Goal: Use online tool/utility: Utilize a website feature to perform a specific function

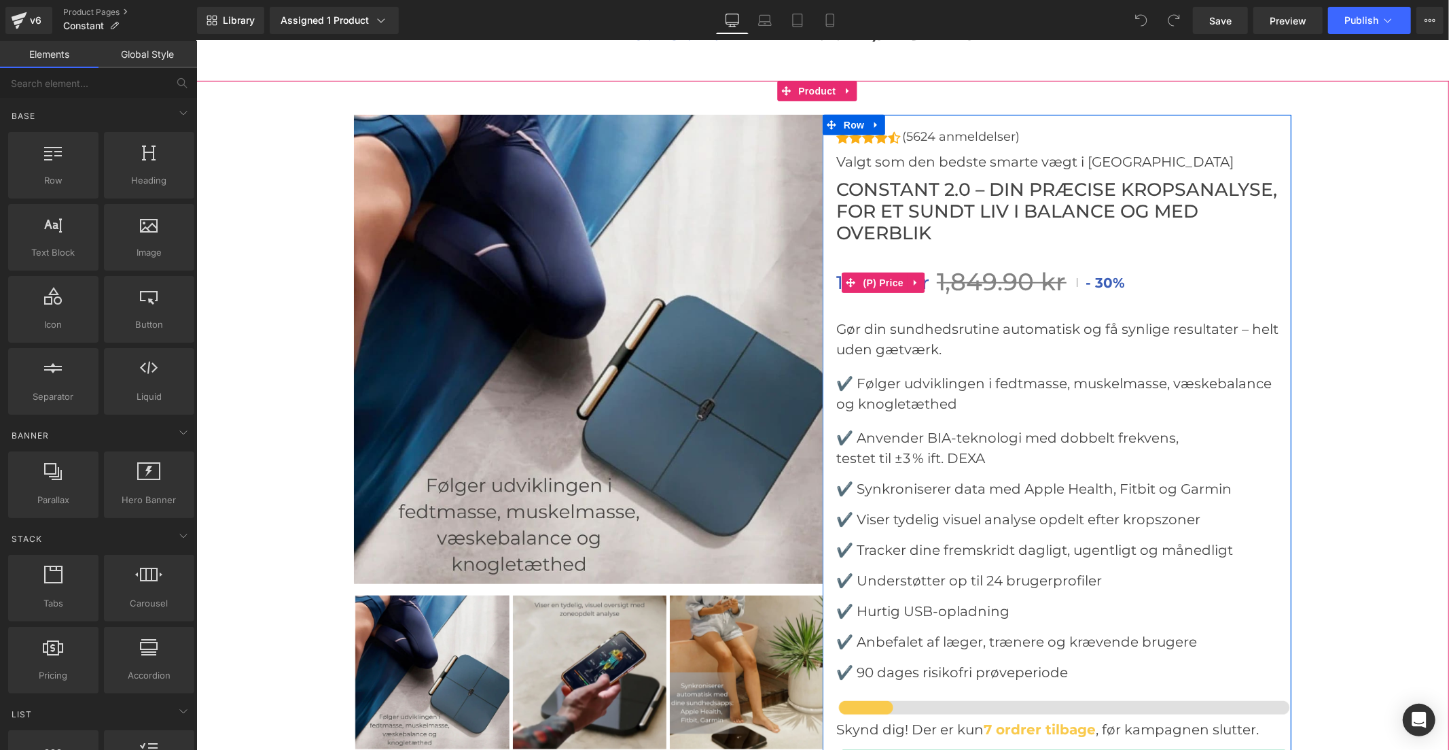
scroll to position [5587, 0]
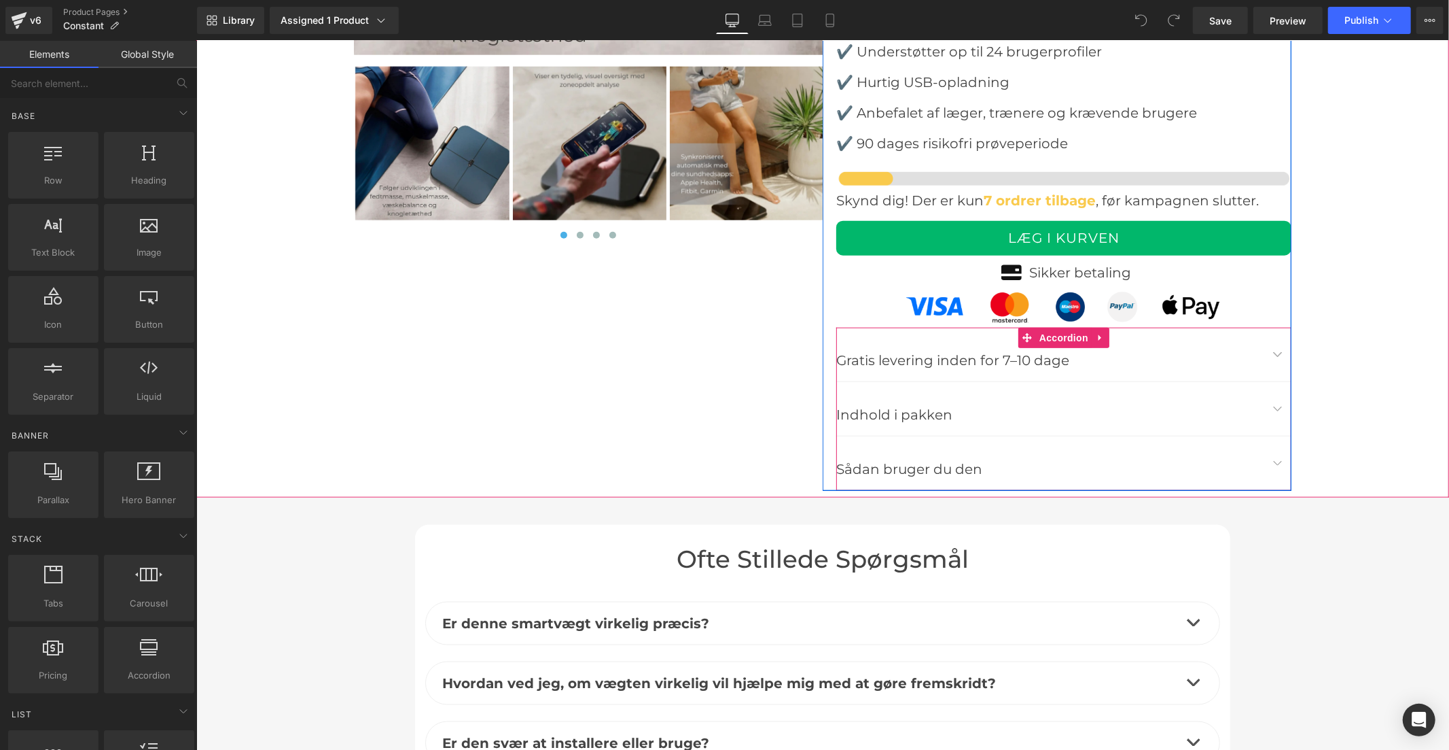
drag, startPoint x: 1167, startPoint y: 419, endPoint x: 1176, endPoint y: 409, distance: 13.9
click at [1167, 419] on div "Indhold i pakken Text Block" at bounding box center [1050, 414] width 428 height 22
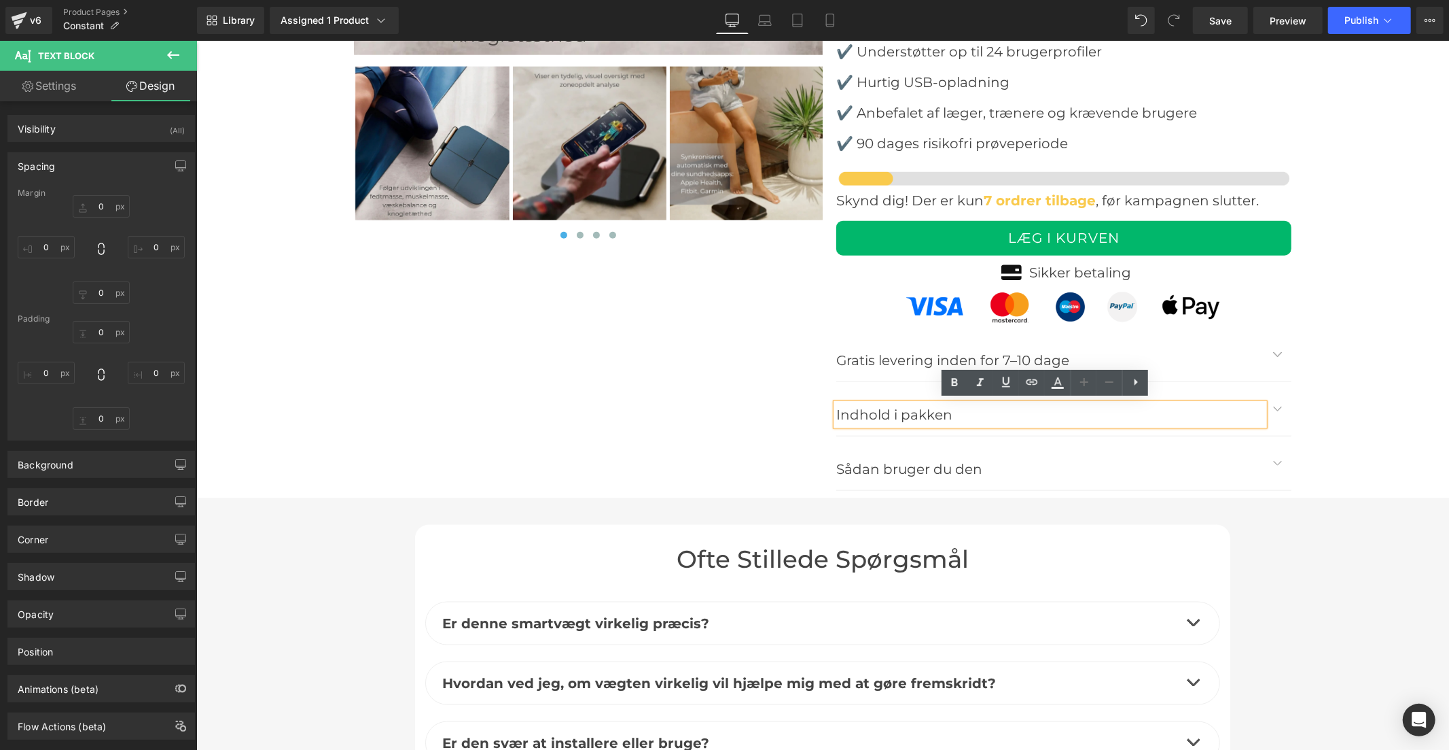
click at [1268, 405] on button "button" at bounding box center [1277, 408] width 27 height 54
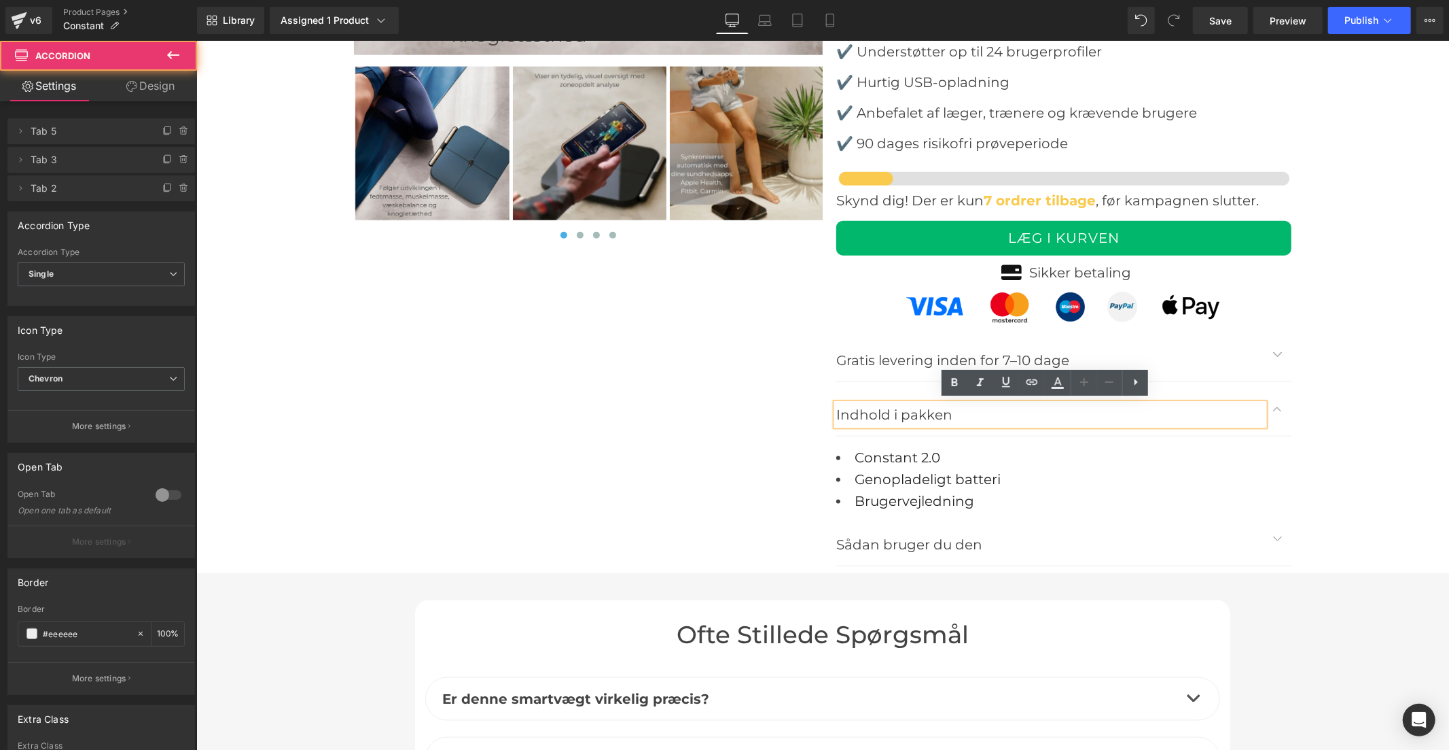
click at [1271, 533] on button "button" at bounding box center [1277, 538] width 27 height 54
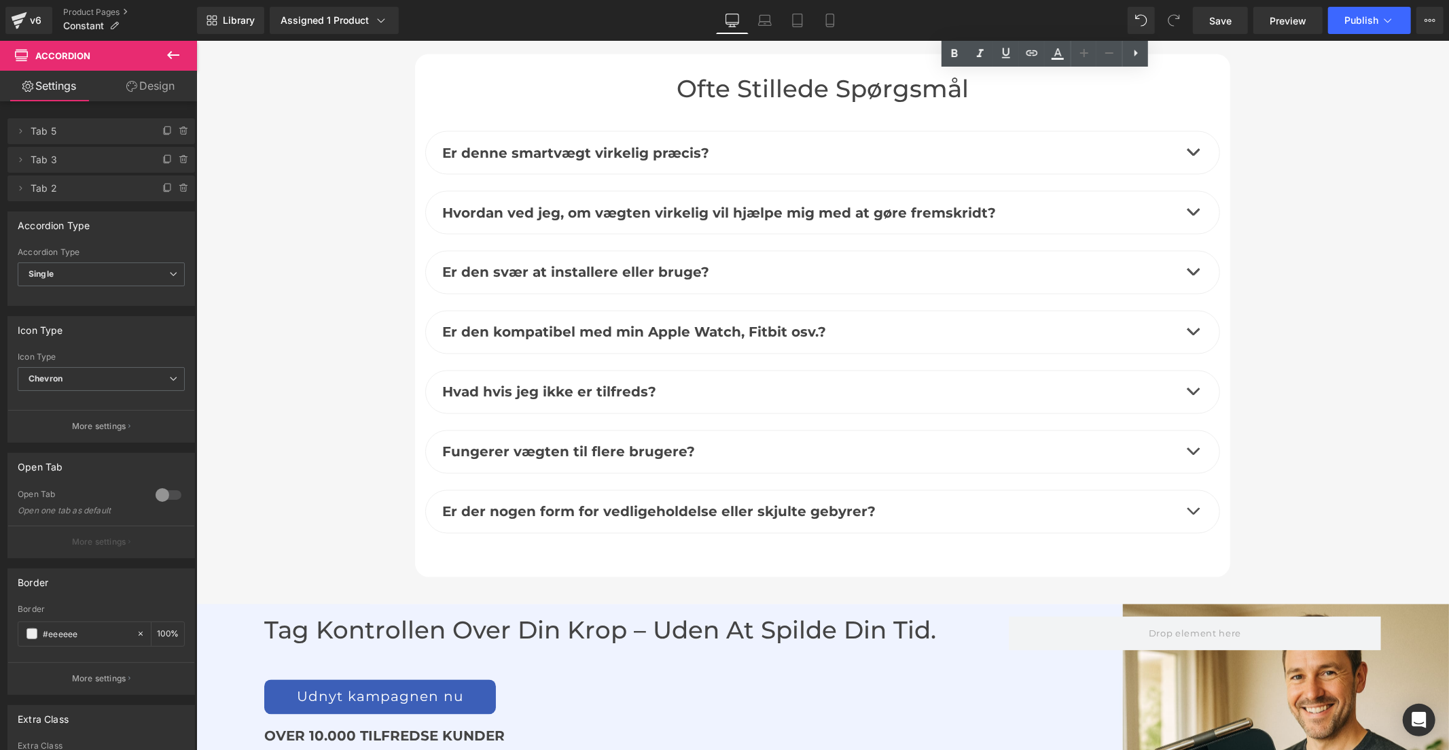
scroll to position [6644, 0]
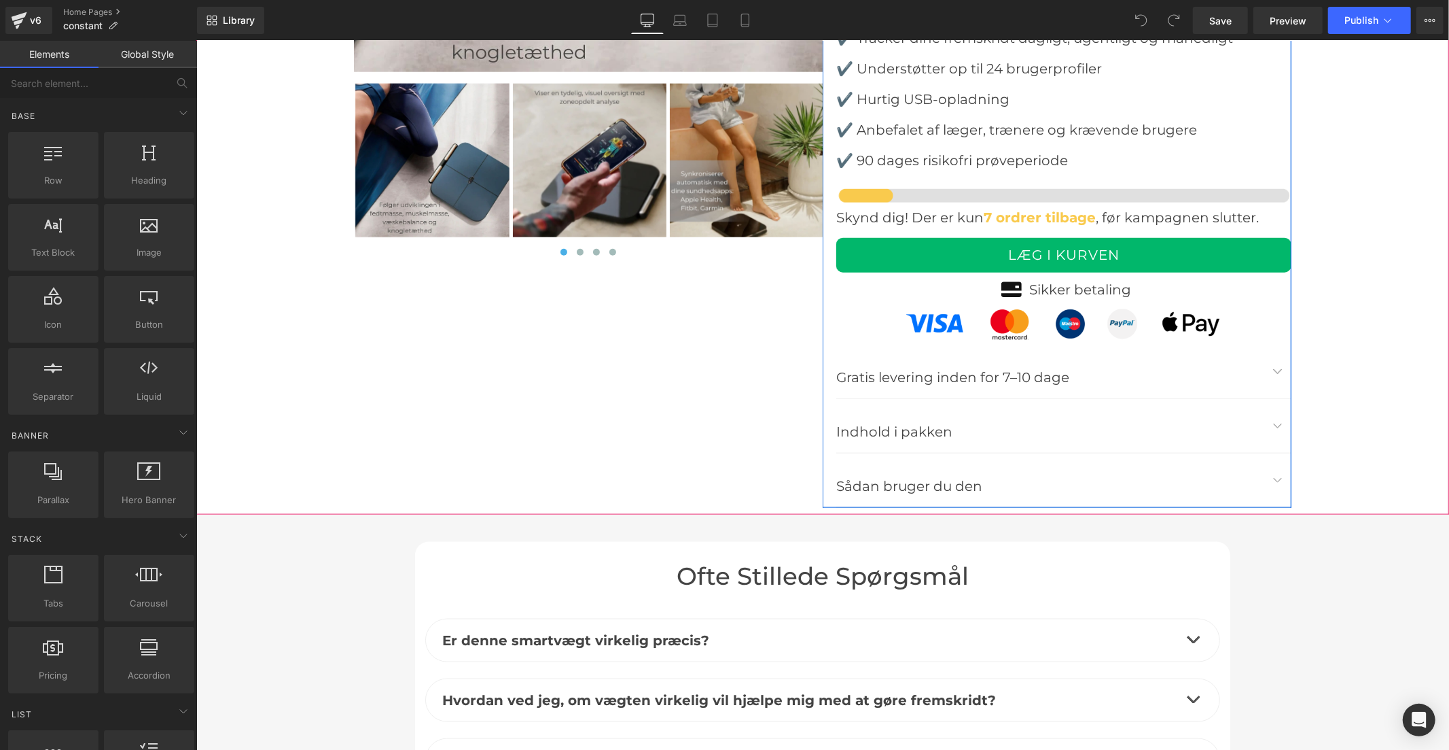
scroll to position [5662, 0]
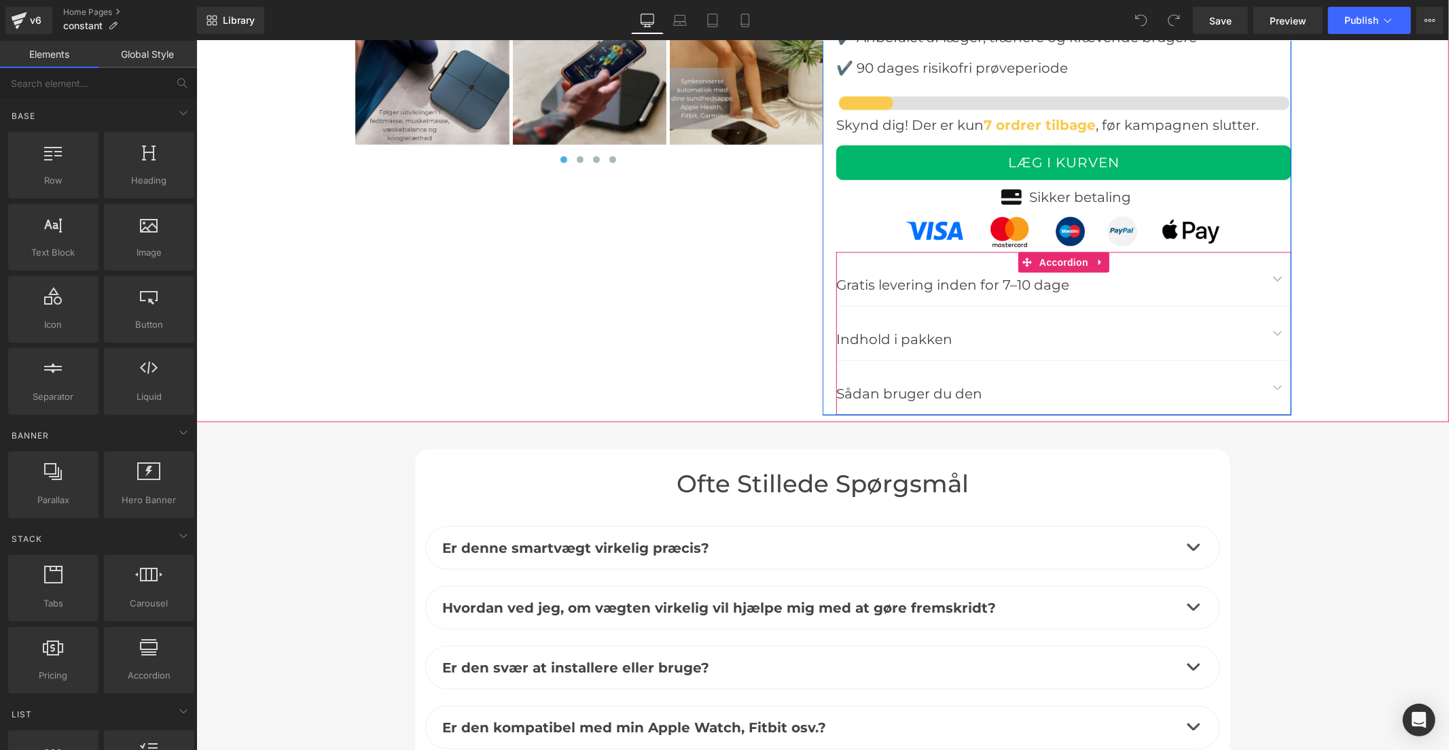
click at [1269, 330] on button "button" at bounding box center [1277, 333] width 27 height 54
